Goal: Navigation & Orientation: Find specific page/section

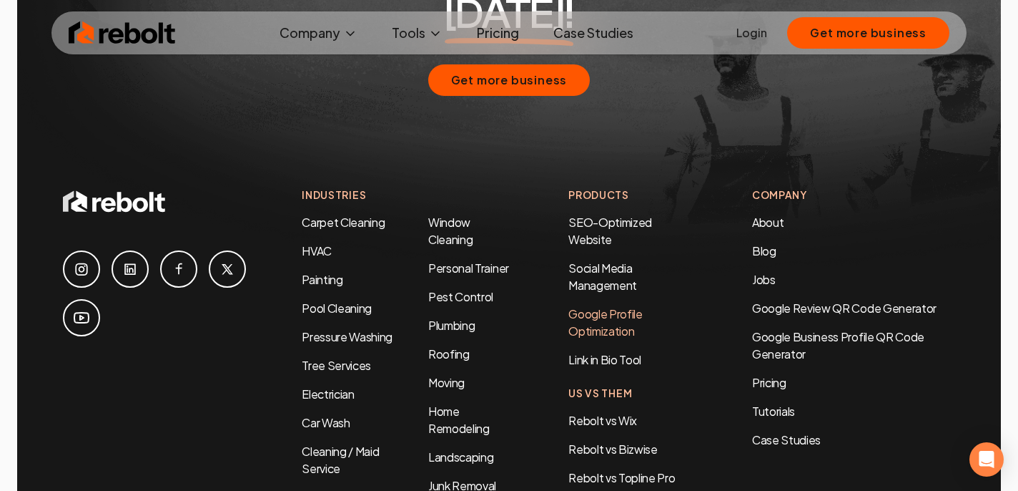
scroll to position [6758, 0]
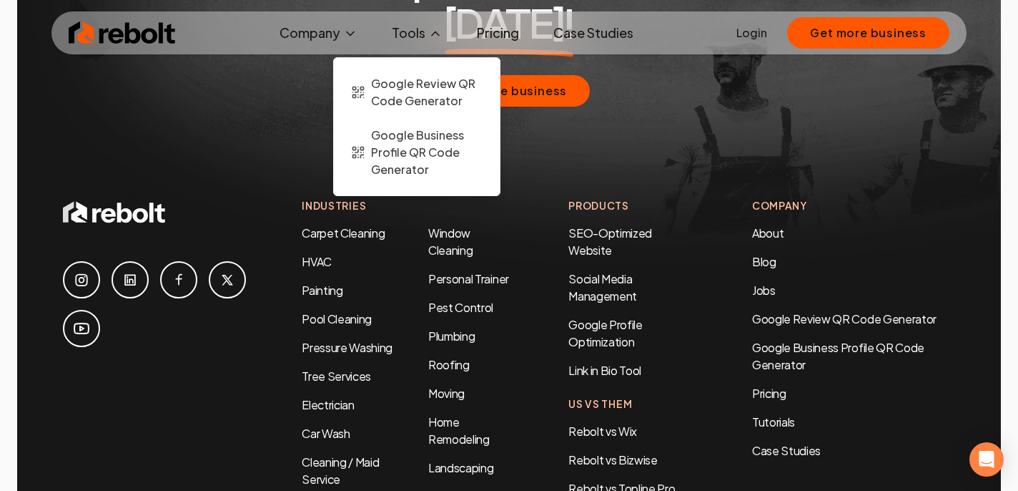
click at [420, 40] on button "Tools" at bounding box center [417, 33] width 74 height 29
click at [406, 96] on span "Google Review QR Code Generator" at bounding box center [427, 92] width 112 height 34
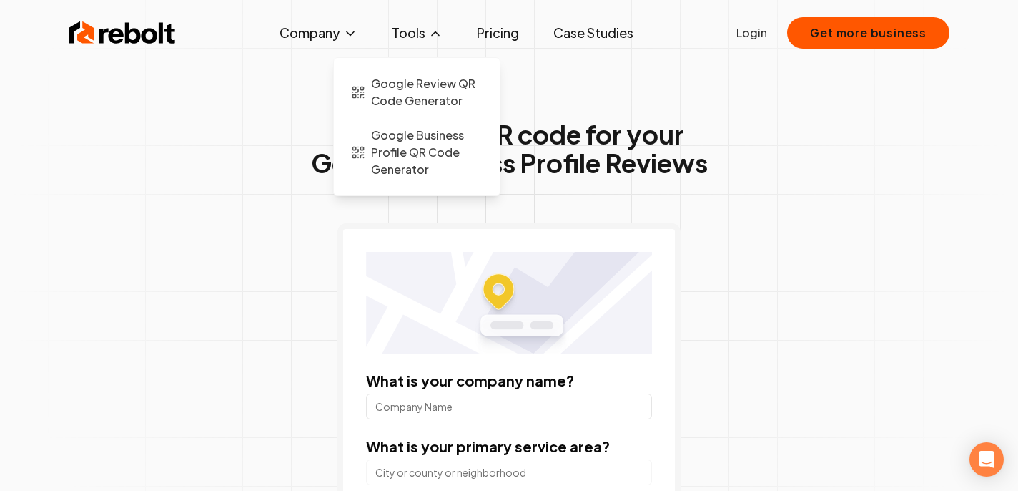
click at [420, 41] on button "Tools" at bounding box center [417, 33] width 74 height 29
click at [404, 154] on span "Google Business Profile QR Code Generator" at bounding box center [427, 152] width 112 height 51
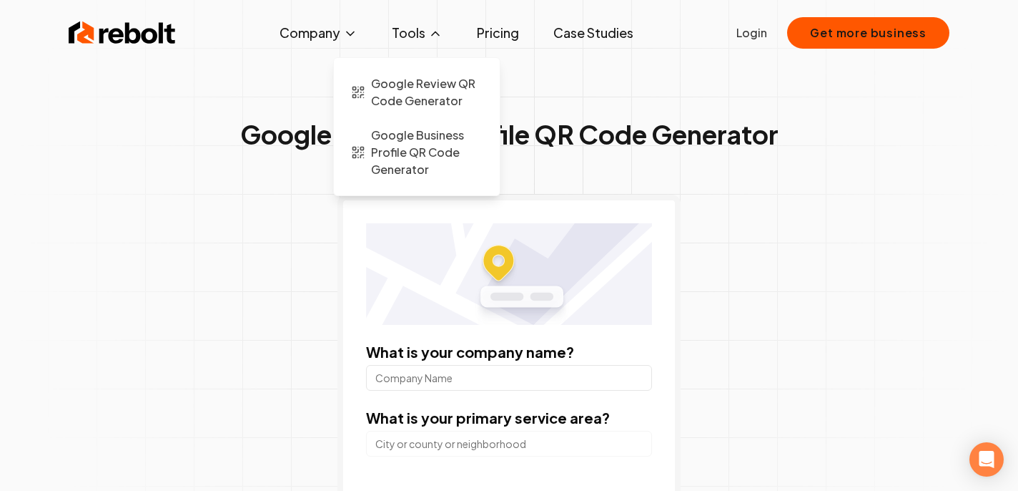
click at [422, 32] on button "Tools" at bounding box center [417, 33] width 74 height 29
click at [406, 88] on span "Google Review QR Code Generator" at bounding box center [427, 92] width 112 height 34
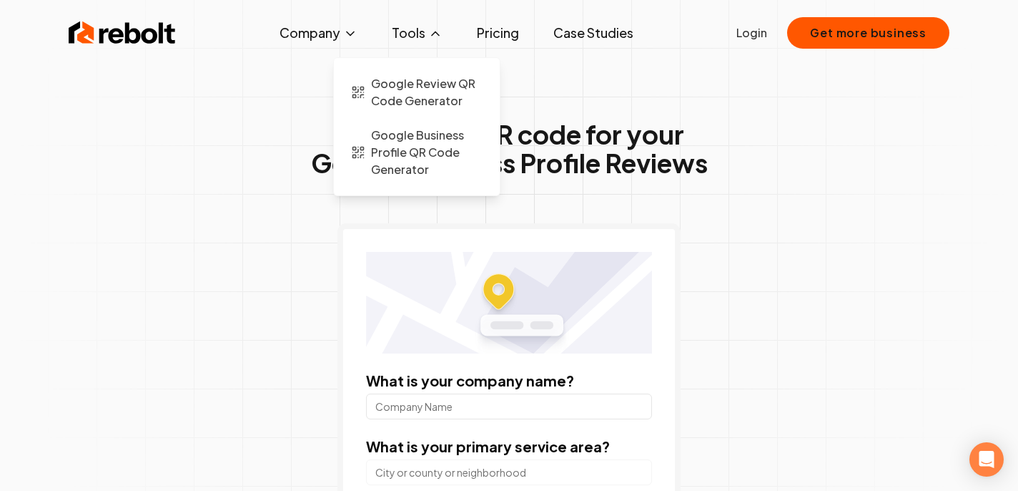
click at [414, 32] on button "Tools" at bounding box center [417, 33] width 74 height 29
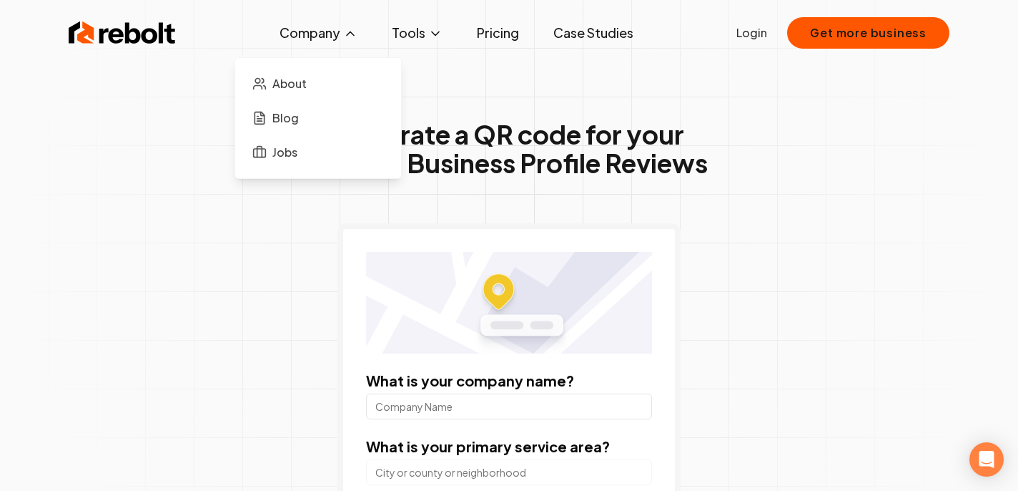
click at [330, 36] on button "Company" at bounding box center [318, 33] width 101 height 29
click at [297, 119] on span "Blog" at bounding box center [285, 117] width 26 height 17
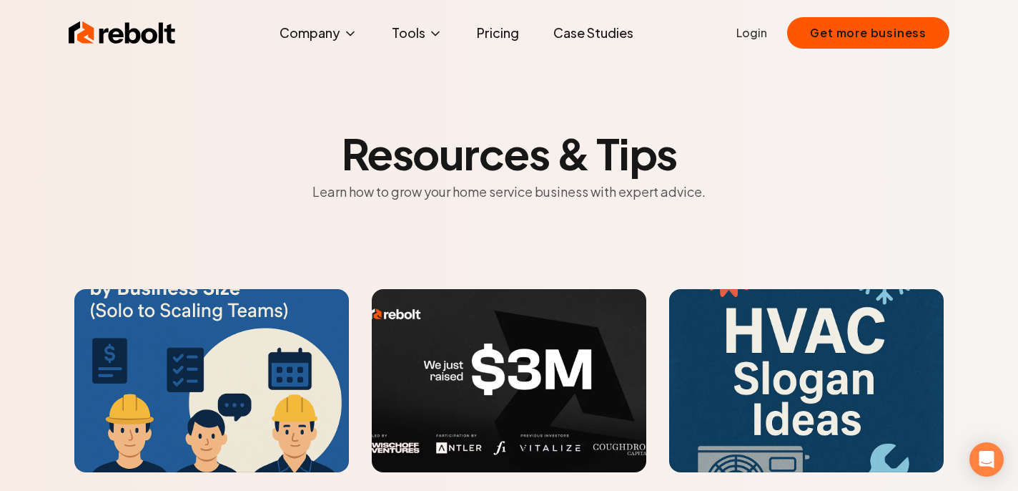
click at [609, 34] on link "Case Studies" at bounding box center [593, 33] width 103 height 29
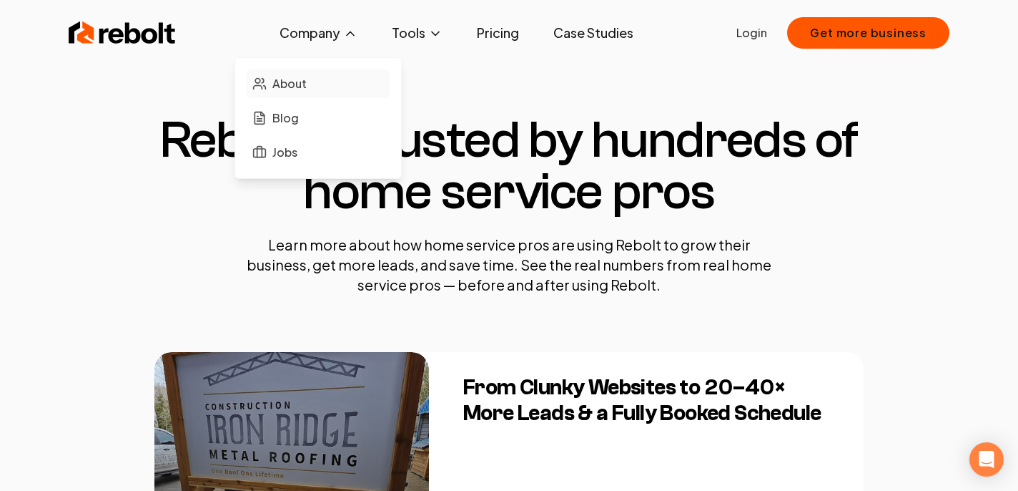
click at [289, 81] on span "About" at bounding box center [289, 83] width 34 height 17
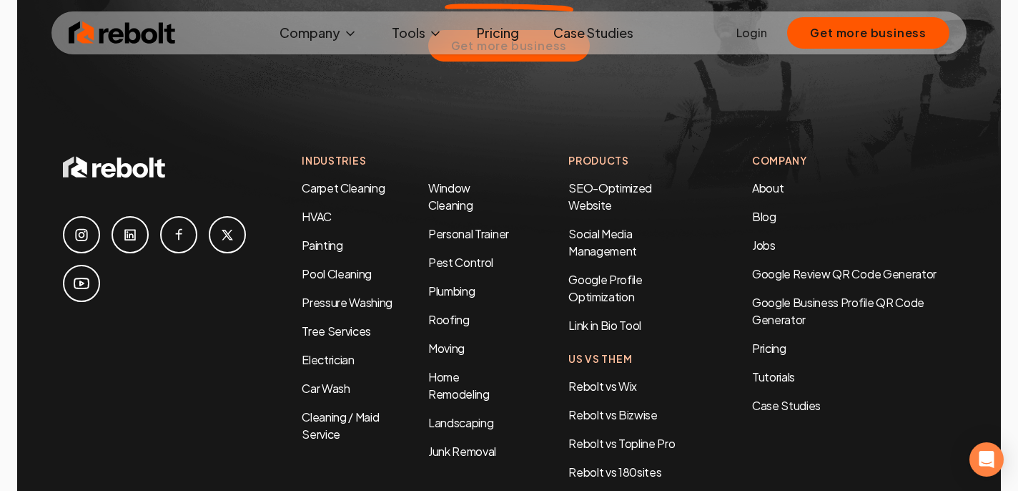
scroll to position [4575, 0]
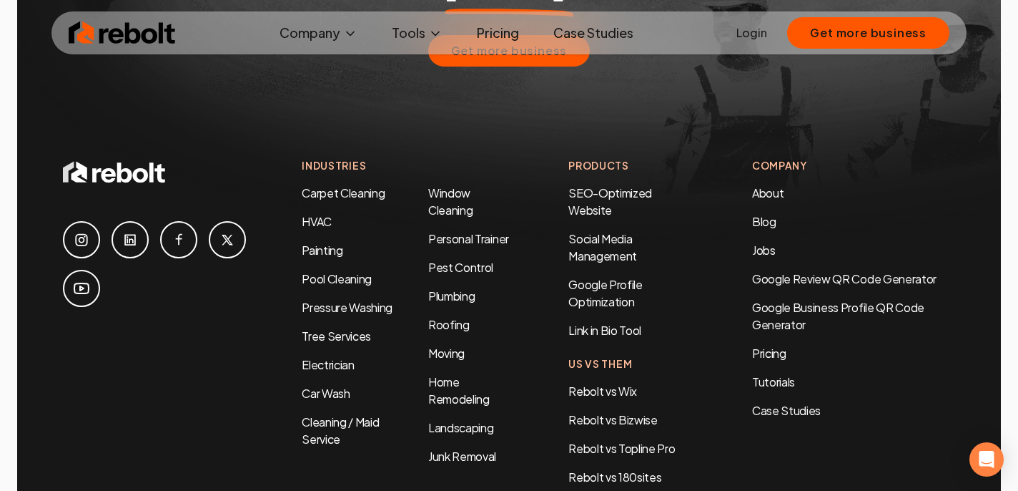
click at [601, 185] on li "SEO-Optimized Website" at bounding box center [632, 202] width 127 height 34
click at [609, 185] on link "SEO-Optimized Website" at bounding box center [611, 201] width 84 height 32
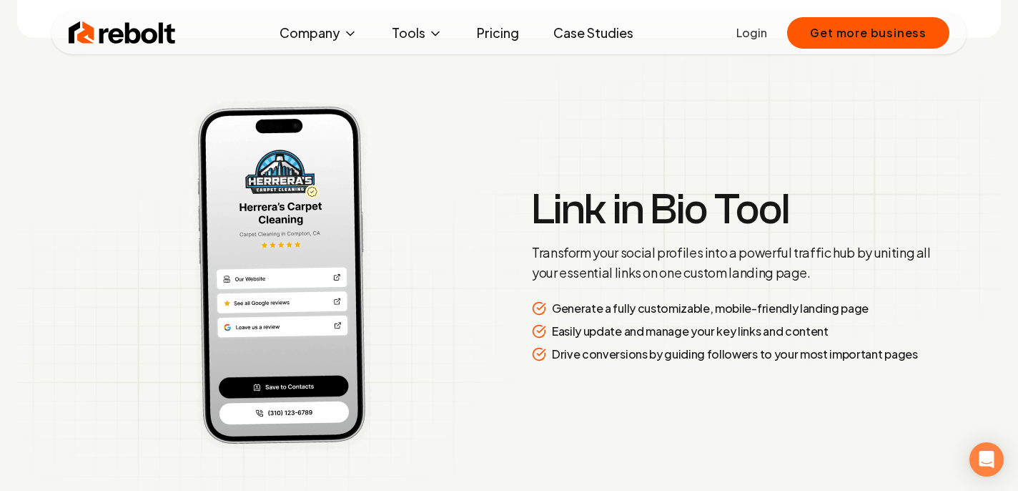
scroll to position [3058, 0]
